Goal: Navigation & Orientation: Find specific page/section

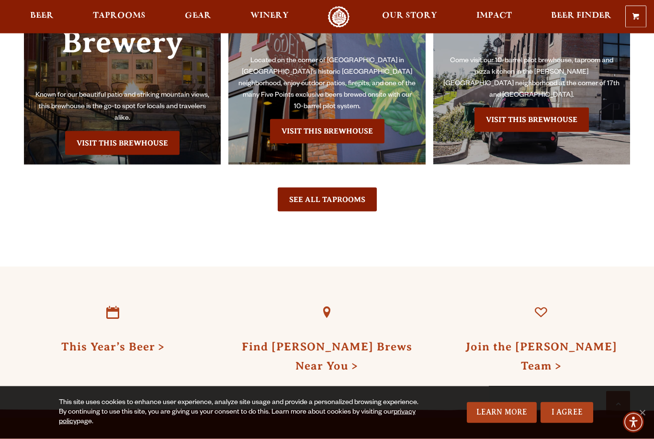
scroll to position [2191, 0]
click at [106, 139] on link "Visit this Brewhouse" at bounding box center [122, 143] width 114 height 24
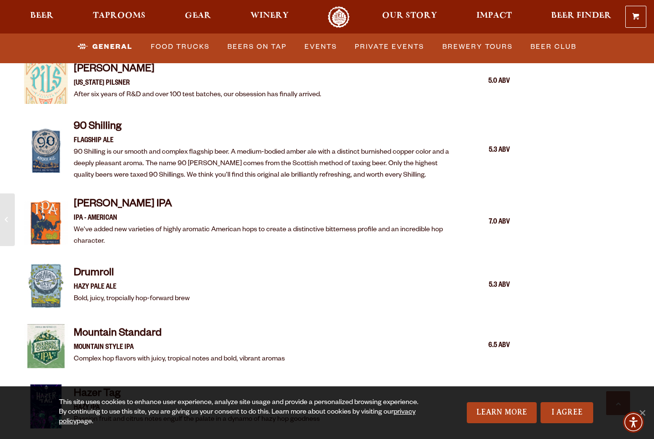
scroll to position [995, 0]
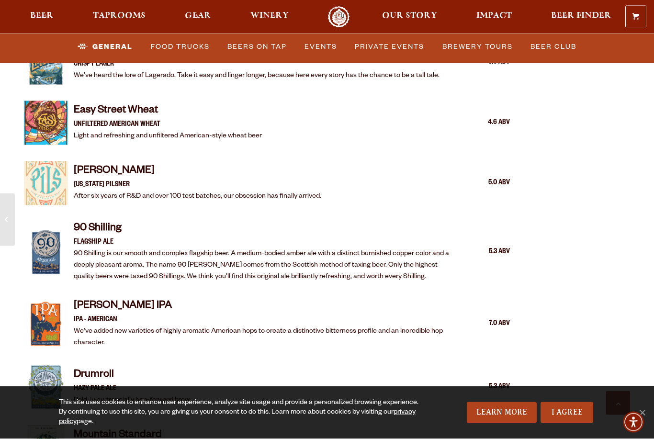
click at [176, 50] on link "Food Trucks" at bounding box center [180, 47] width 67 height 22
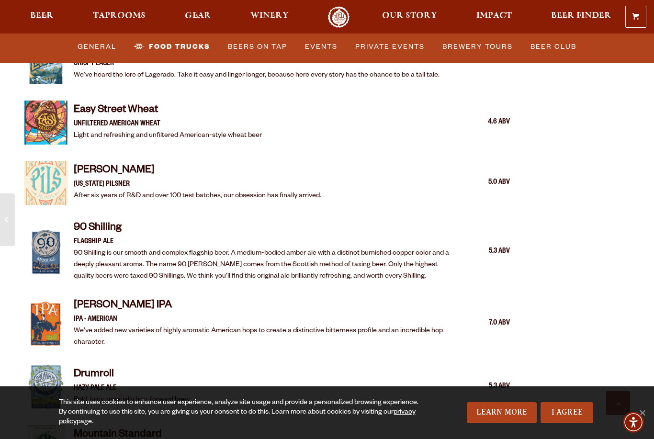
click at [189, 46] on link "Food Trucks" at bounding box center [172, 47] width 84 height 22
click at [188, 49] on link "Food Trucks" at bounding box center [172, 47] width 84 height 22
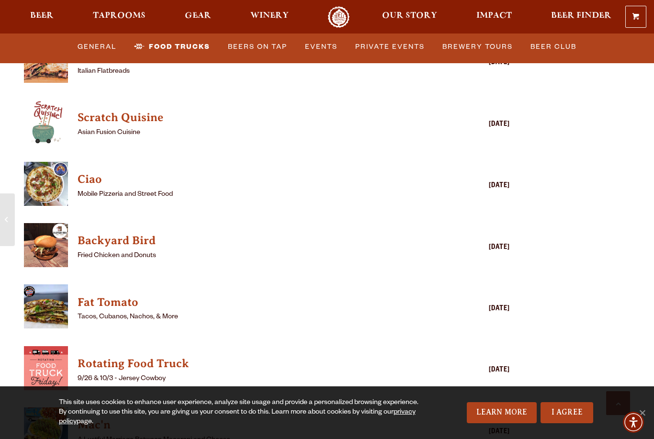
scroll to position [2325, 0]
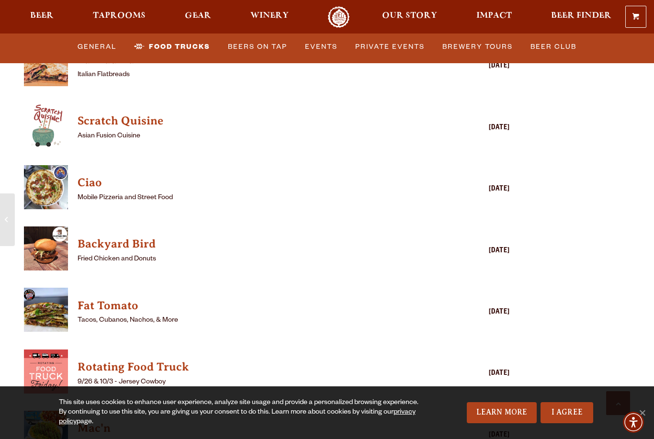
click at [47, 237] on img "View Backyard Bird details (opens in a new window)" at bounding box center [46, 249] width 44 height 44
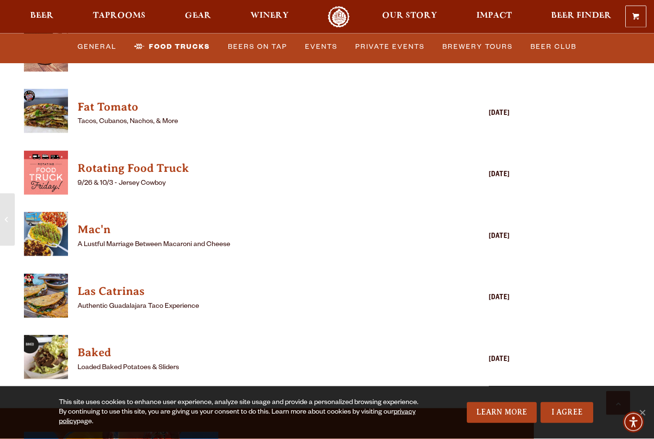
scroll to position [2524, 0]
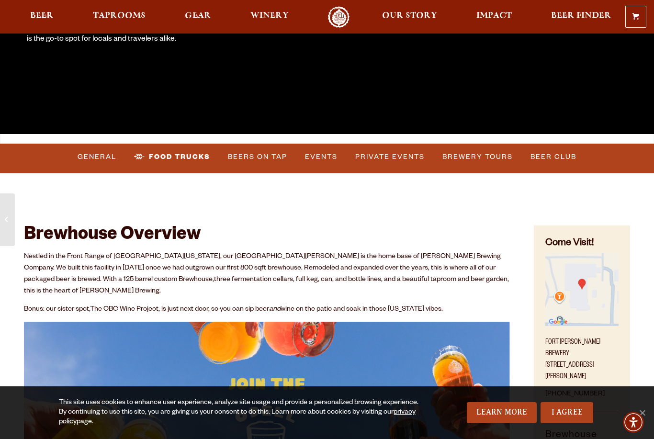
click at [324, 160] on link "Events" at bounding box center [321, 157] width 40 height 22
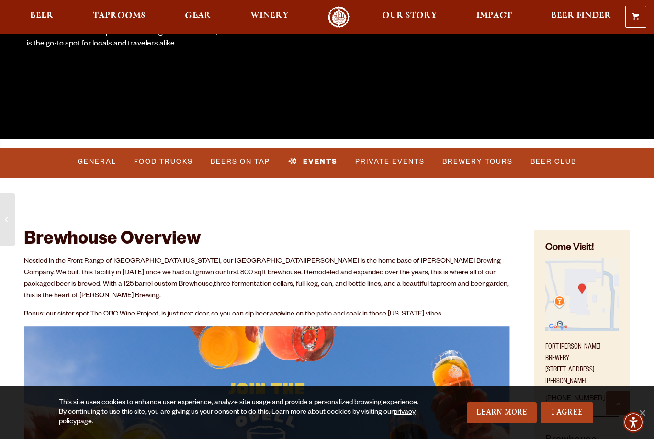
scroll to position [0, 0]
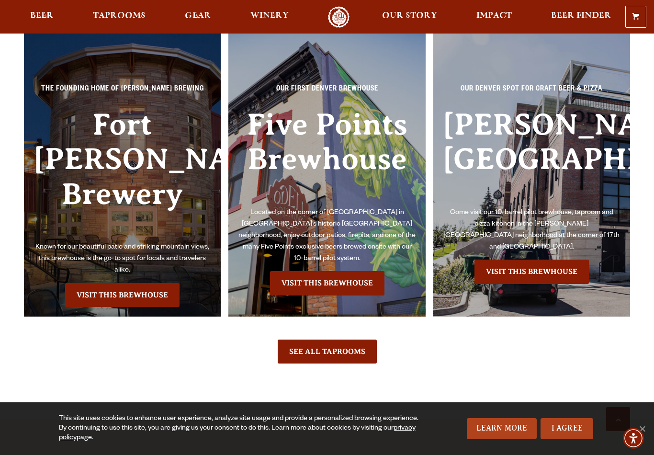
scroll to position [2040, 0]
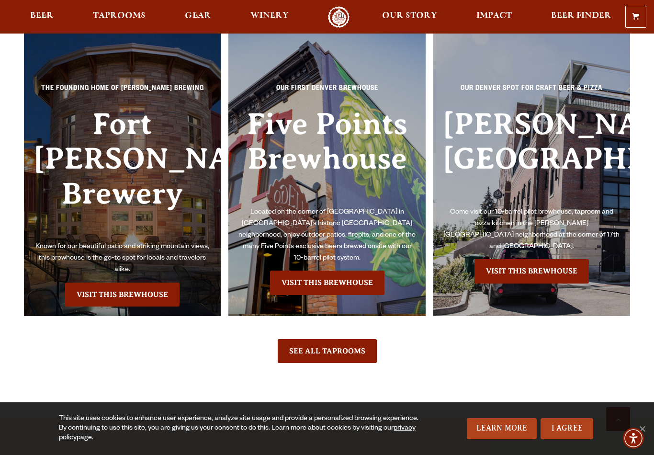
click at [100, 295] on link "Visit this Brewhouse" at bounding box center [122, 295] width 114 height 24
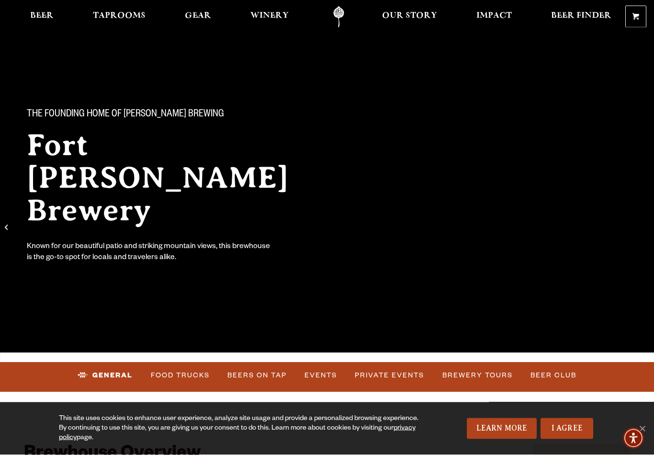
scroll to position [15, 0]
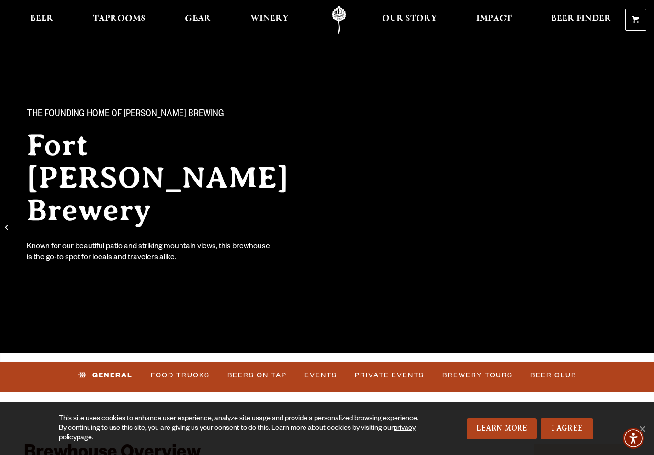
click at [577, 439] on link "I Agree" at bounding box center [567, 428] width 53 height 21
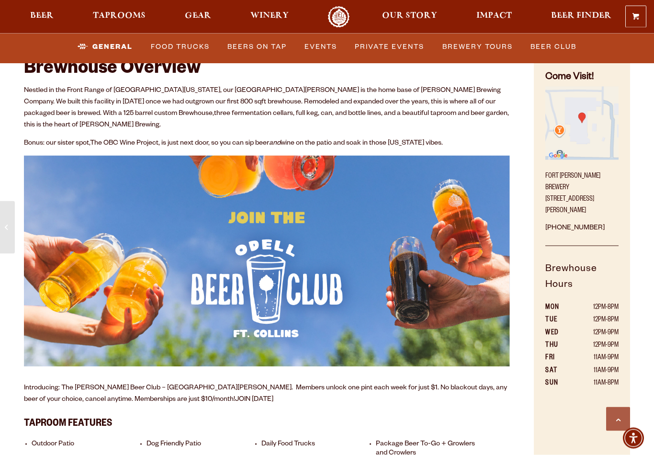
scroll to position [395, 0]
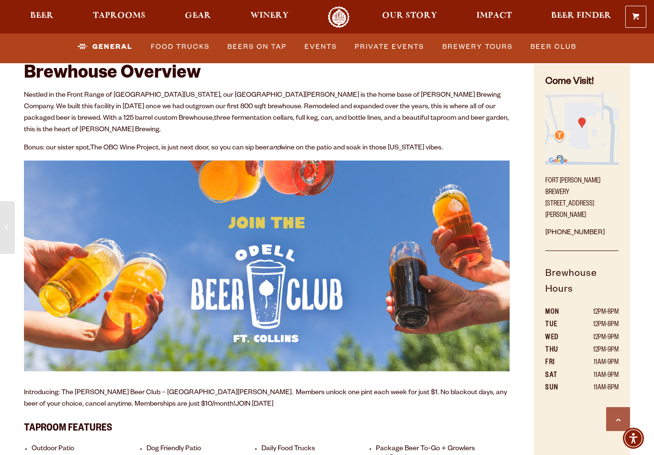
click at [598, 140] on img "Find on Google Maps (opens in a new window)" at bounding box center [581, 127] width 73 height 73
